Goal: Check status: Check status

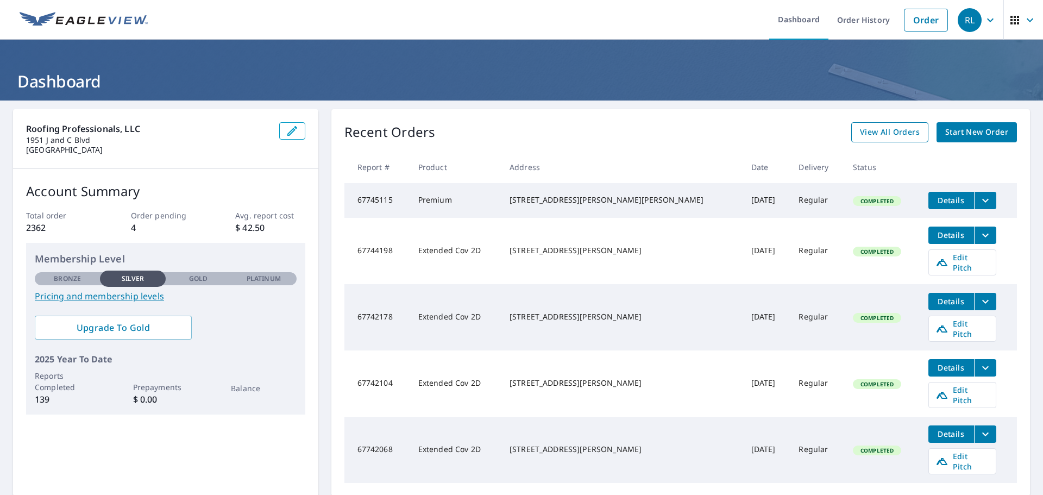
click at [872, 133] on span "View All Orders" at bounding box center [890, 133] width 60 height 14
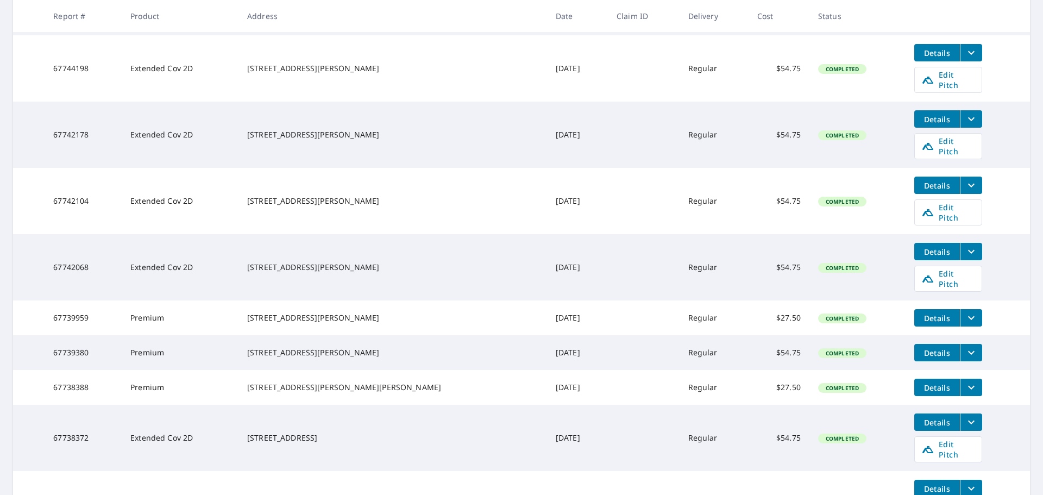
scroll to position [272, 0]
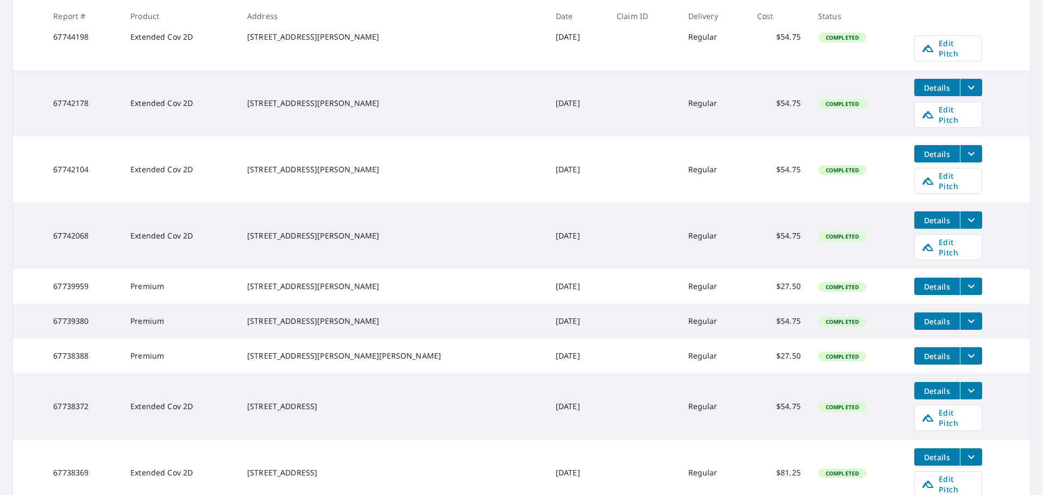
click at [749, 203] on td "$54.75" at bounding box center [779, 236] width 61 height 66
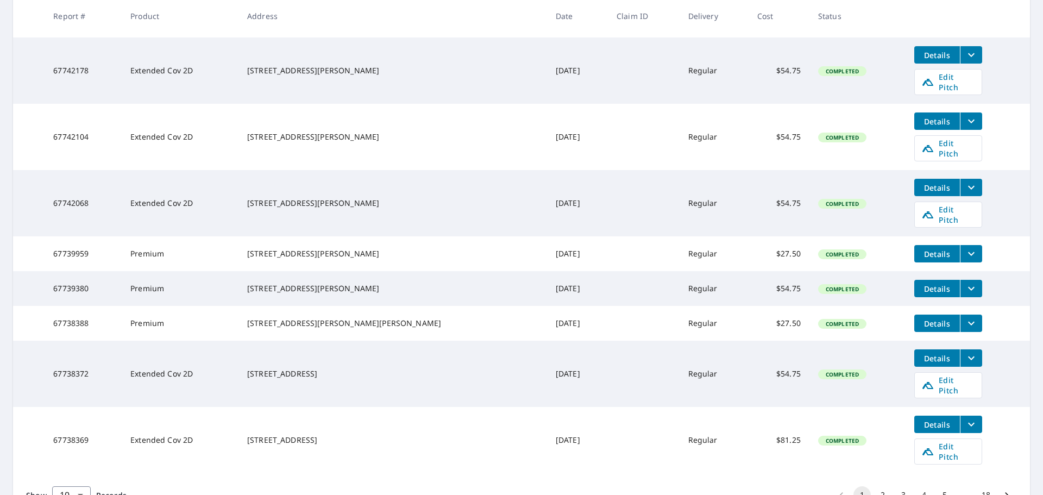
scroll to position [334, 0]
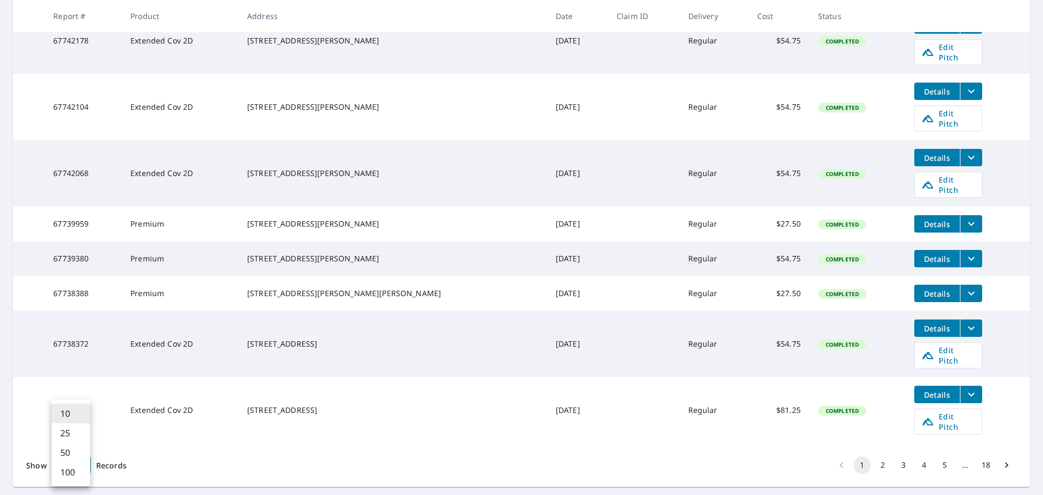
drag, startPoint x: 72, startPoint y: 434, endPoint x: 66, endPoint y: 426, distance: 9.8
click at [66, 431] on body "RL RL Dashboard Order History Order RL Dashboard / Order History Order History …" at bounding box center [521, 247] width 1043 height 495
click at [72, 432] on li "25" at bounding box center [71, 433] width 39 height 20
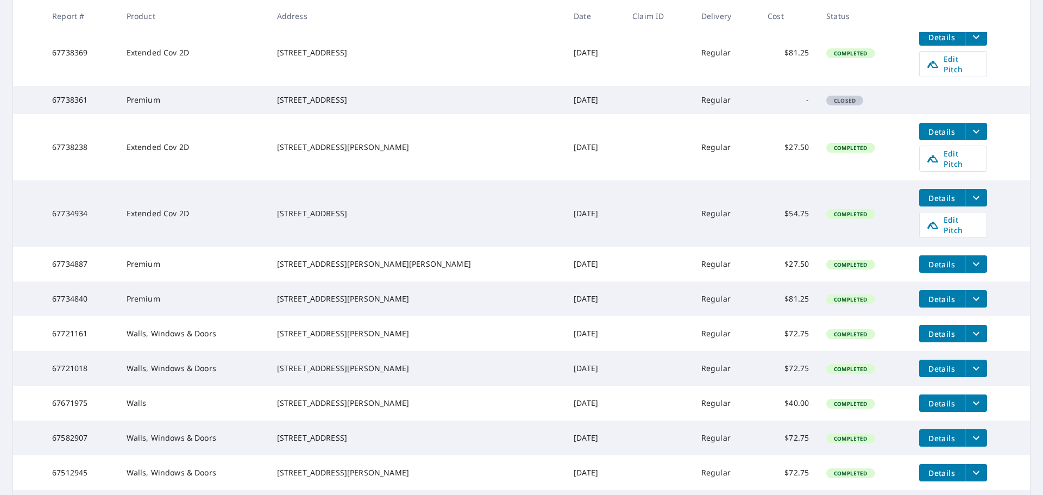
scroll to position [711, 0]
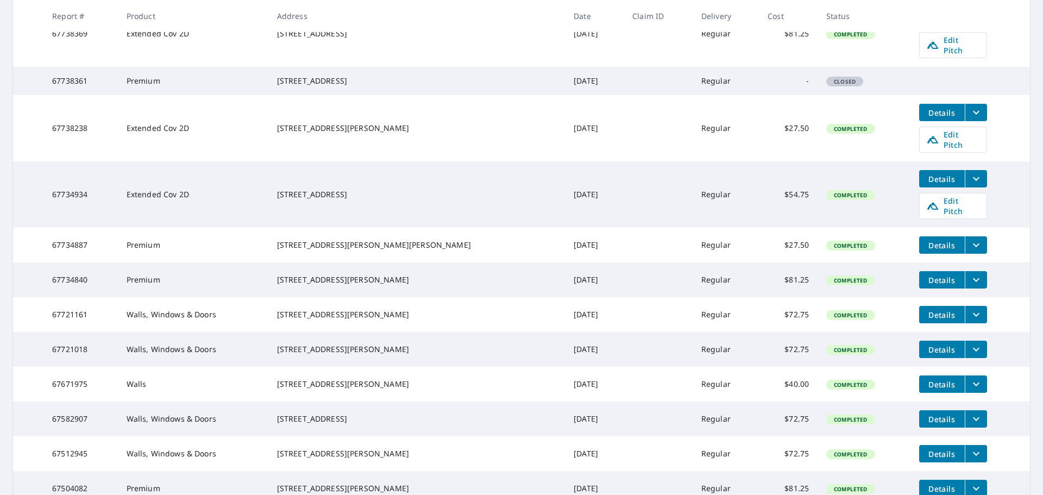
click at [965, 410] on button "filesDropdownBtn-67582907" at bounding box center [976, 418] width 22 height 17
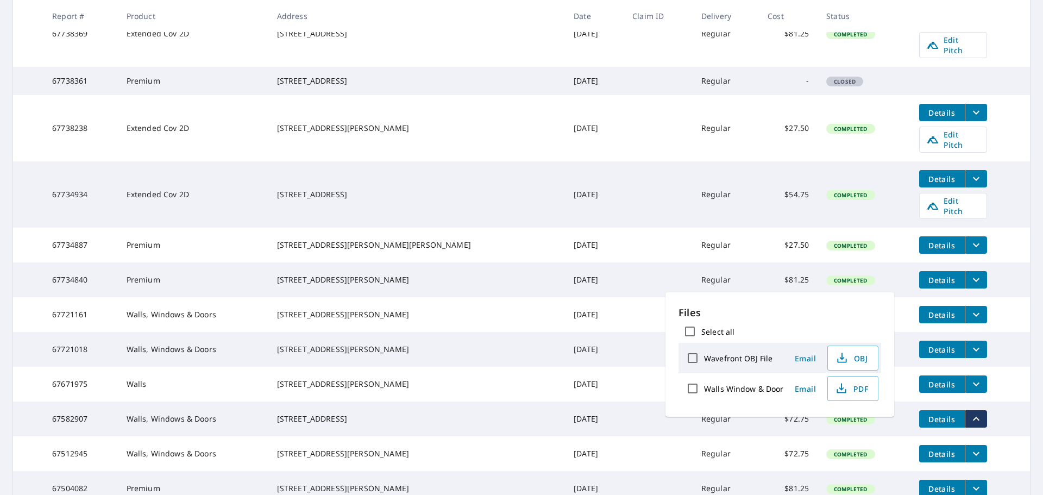
click at [965, 410] on button "filesDropdownBtn-67582907" at bounding box center [976, 418] width 22 height 17
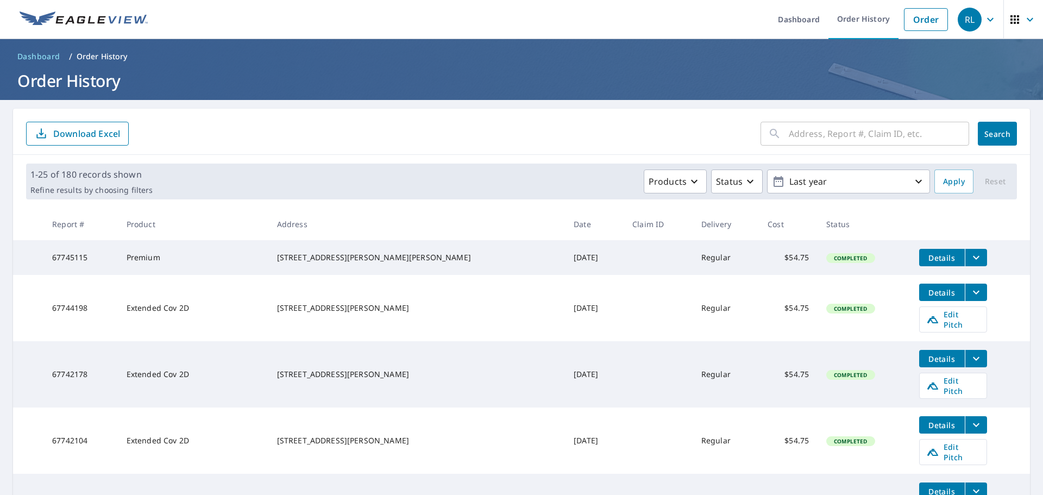
scroll to position [0, 0]
click at [43, 55] on span "Dashboard" at bounding box center [38, 57] width 43 height 11
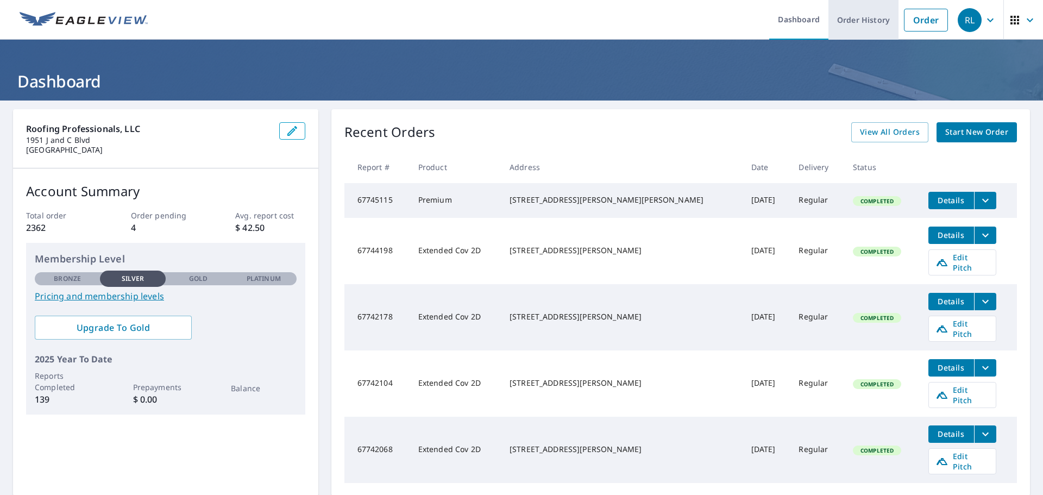
click at [868, 26] on link "Order History" at bounding box center [864, 20] width 70 height 40
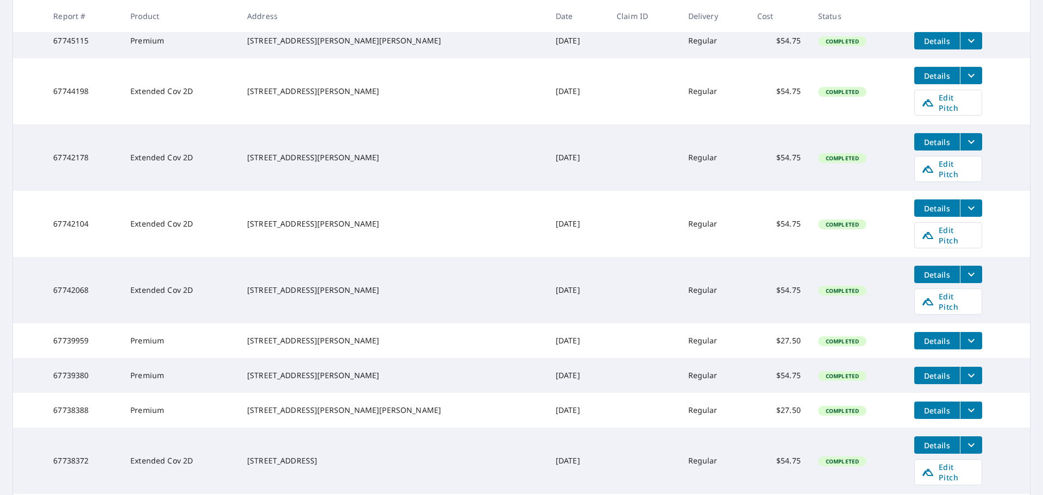
scroll to position [334, 0]
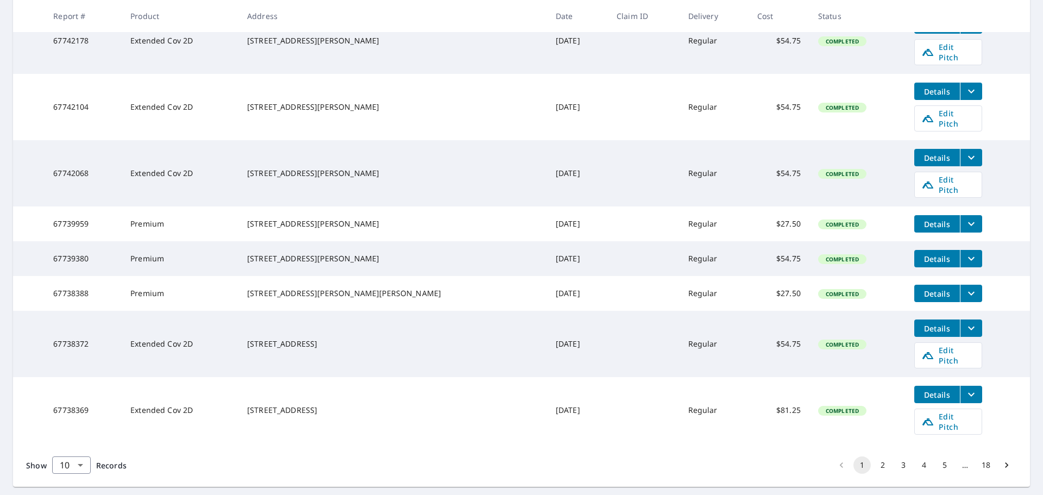
click at [880, 456] on button "2" at bounding box center [882, 464] width 17 height 17
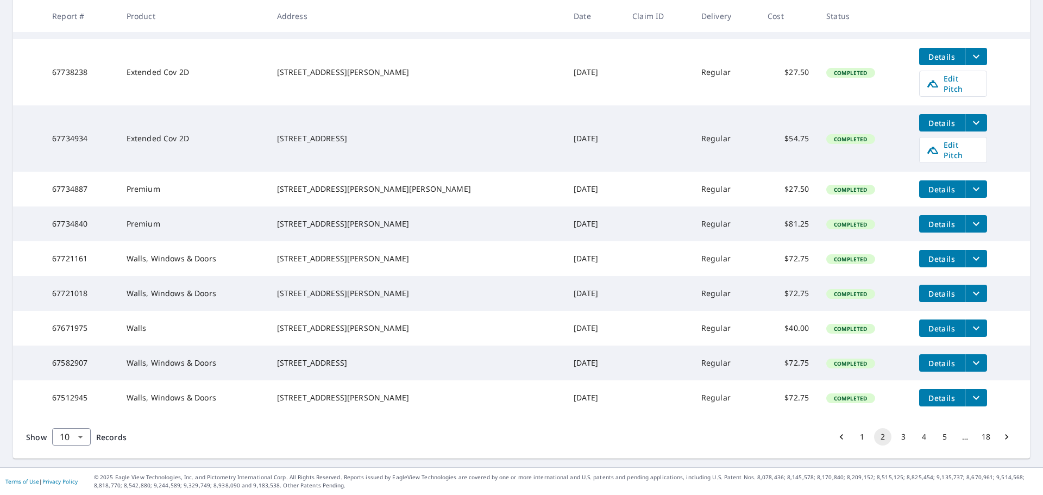
scroll to position [256, 0]
click at [895, 440] on button "3" at bounding box center [903, 436] width 17 height 17
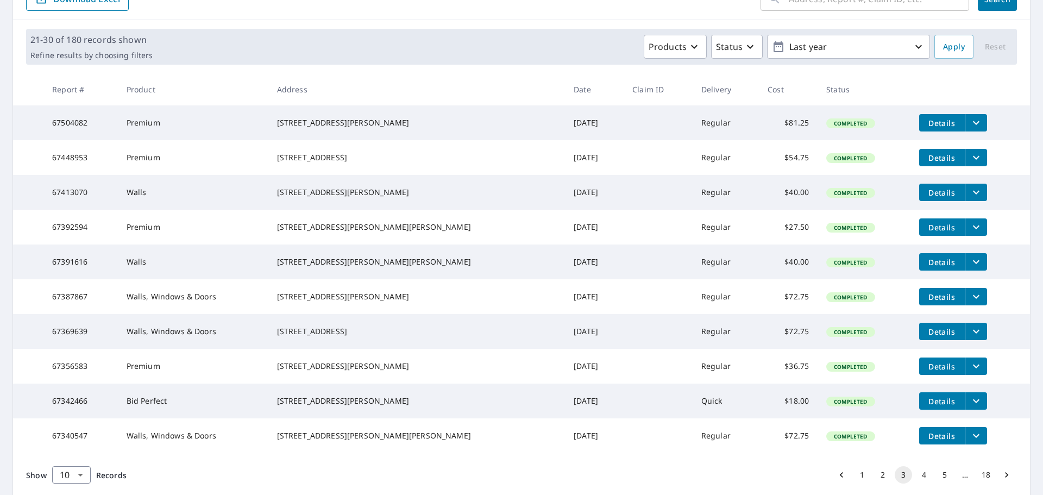
scroll to position [217, 0]
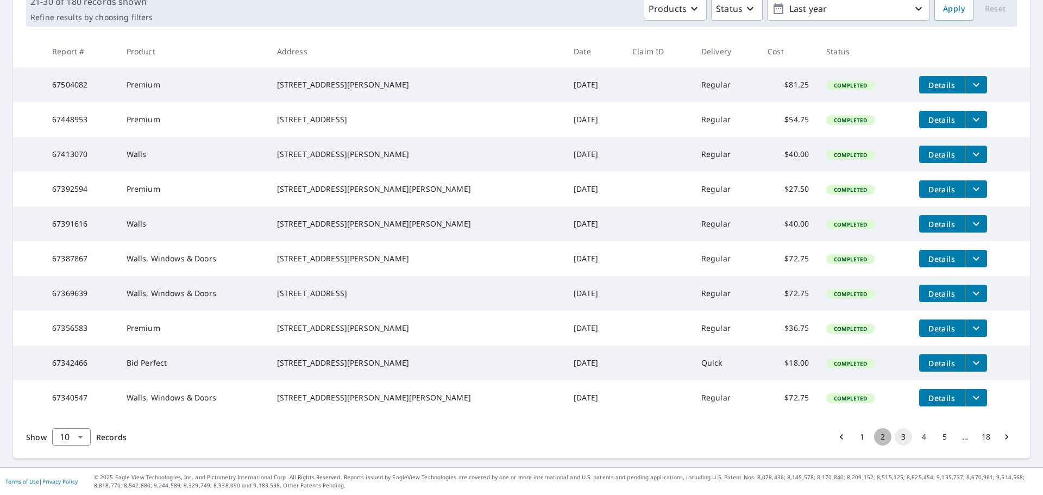
click at [874, 434] on button "2" at bounding box center [882, 436] width 17 height 17
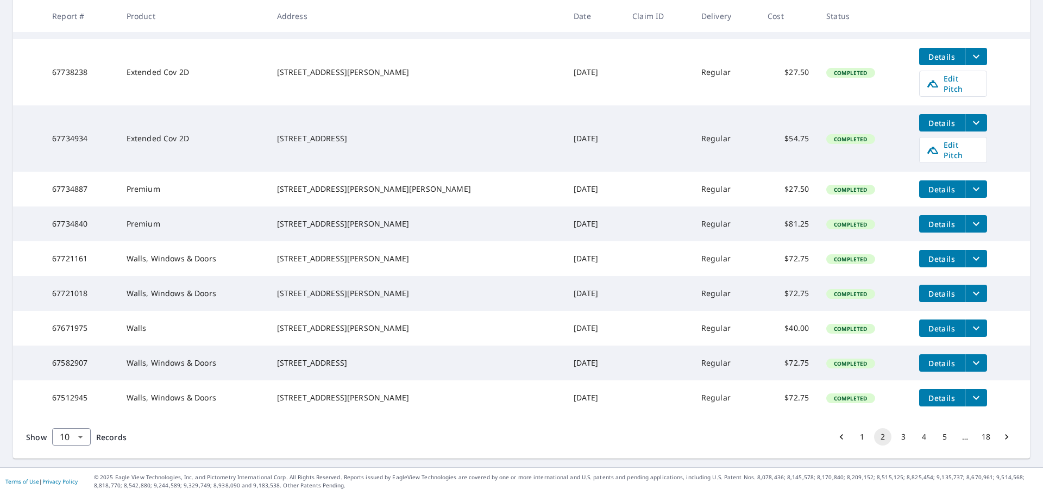
scroll to position [256, 0]
